Goal: Information Seeking & Learning: Learn about a topic

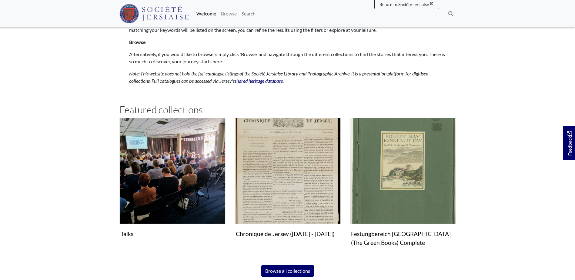
scroll to position [333, 0]
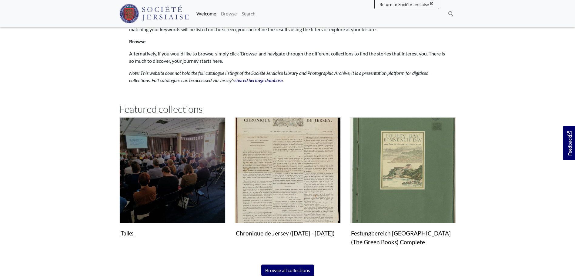
click at [125, 232] on figure "Talks Collection" at bounding box center [172, 178] width 106 height 122
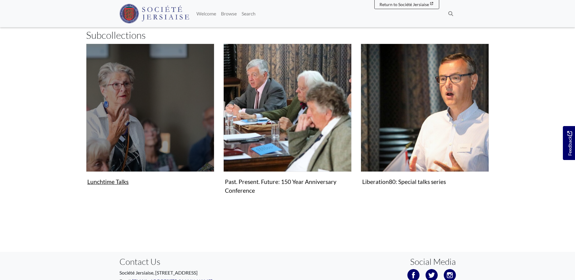
scroll to position [91, 0]
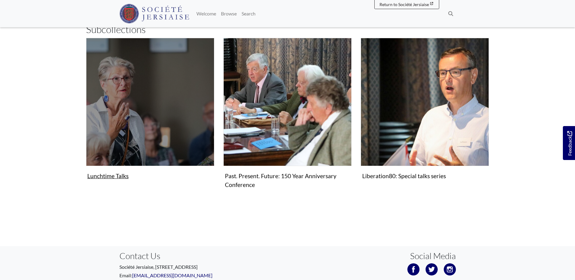
click at [109, 178] on figure "Lunchtime Talks Collection" at bounding box center [150, 110] width 128 height 144
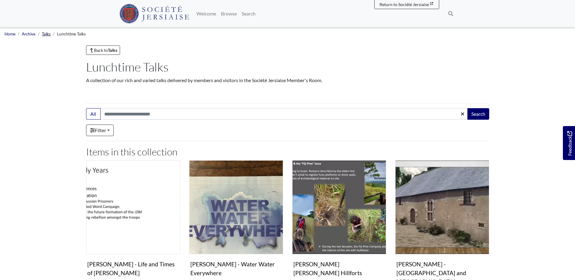
click at [46, 33] on link "Talks" at bounding box center [46, 34] width 9 height 5
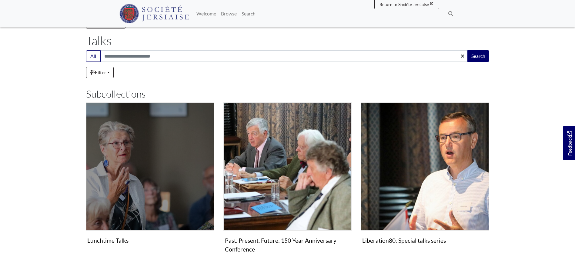
scroll to position [91, 0]
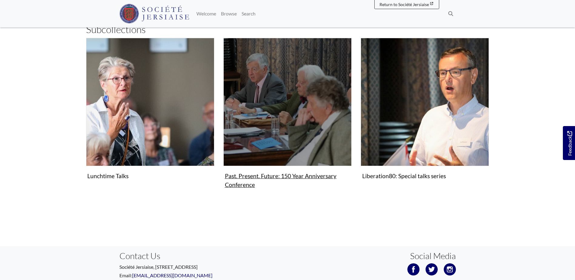
click at [263, 140] on img "Subcollection" at bounding box center [287, 102] width 128 height 128
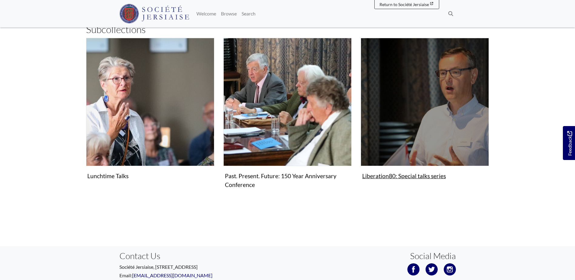
click at [453, 119] on img "Subcollection" at bounding box center [425, 102] width 128 height 128
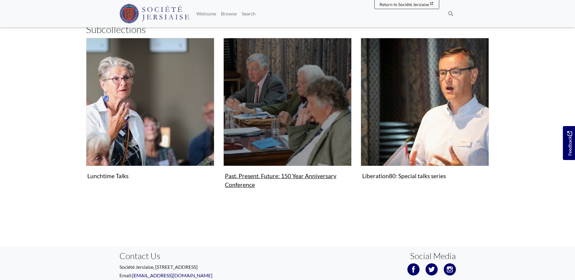
click at [256, 123] on img "Subcollection" at bounding box center [287, 102] width 128 height 128
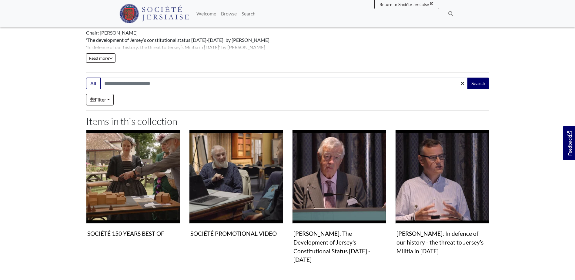
scroll to position [30, 0]
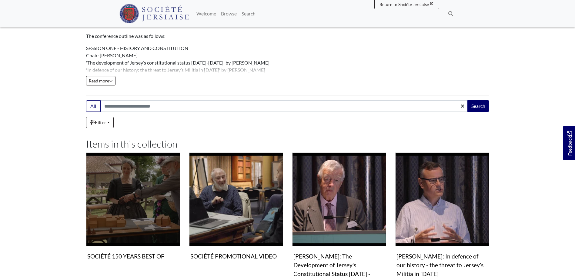
scroll to position [61, 0]
